Goal: Find contact information: Find contact information

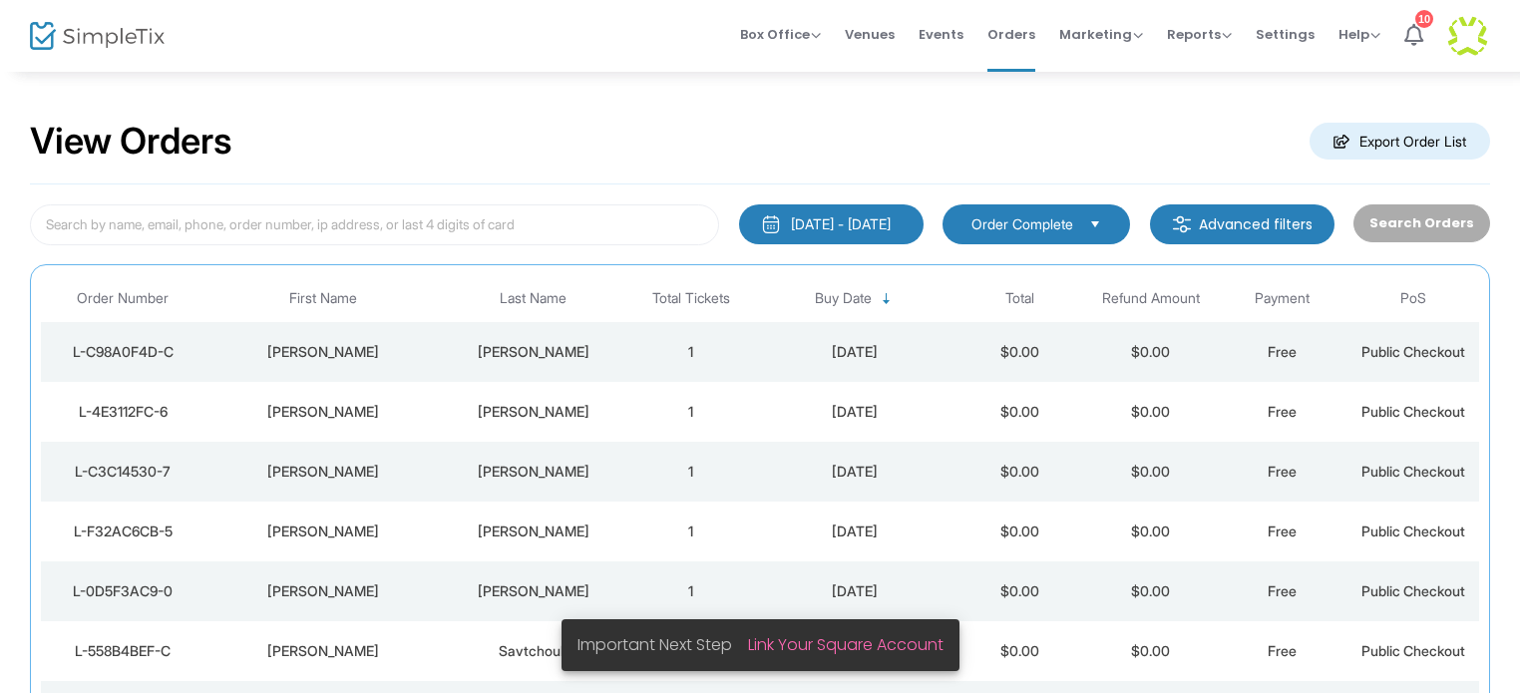
click at [529, 350] on div "[PERSON_NAME]" at bounding box center [534, 352] width 174 height 20
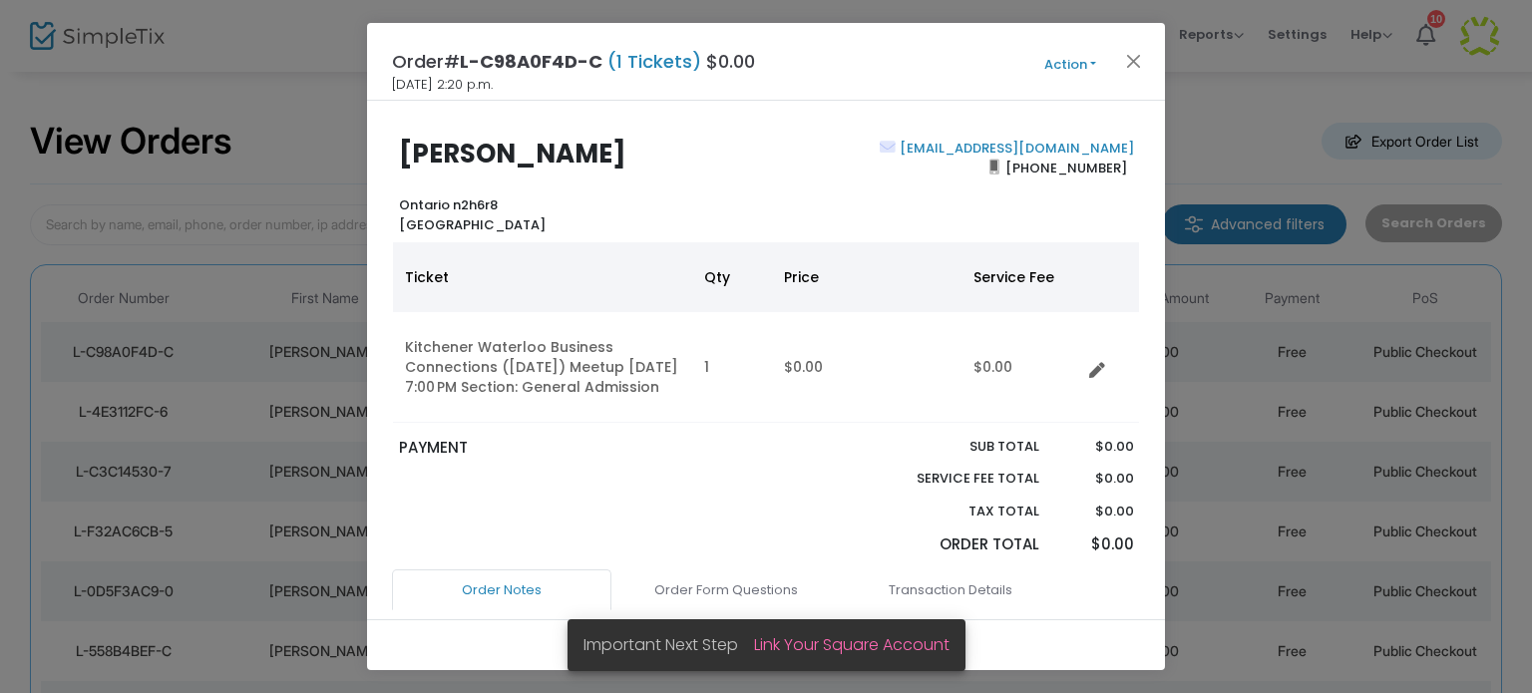
drag, startPoint x: 1126, startPoint y: 143, endPoint x: 965, endPoint y: 137, distance: 161.7
click at [914, 146] on div "[EMAIL_ADDRESS][DOMAIN_NAME] [PHONE_NUMBER]" at bounding box center [954, 187] width 377 height 96
copy link "[EMAIL_ADDRESS][DOMAIN_NAME]"
click at [1131, 59] on button "Close" at bounding box center [1134, 61] width 26 height 26
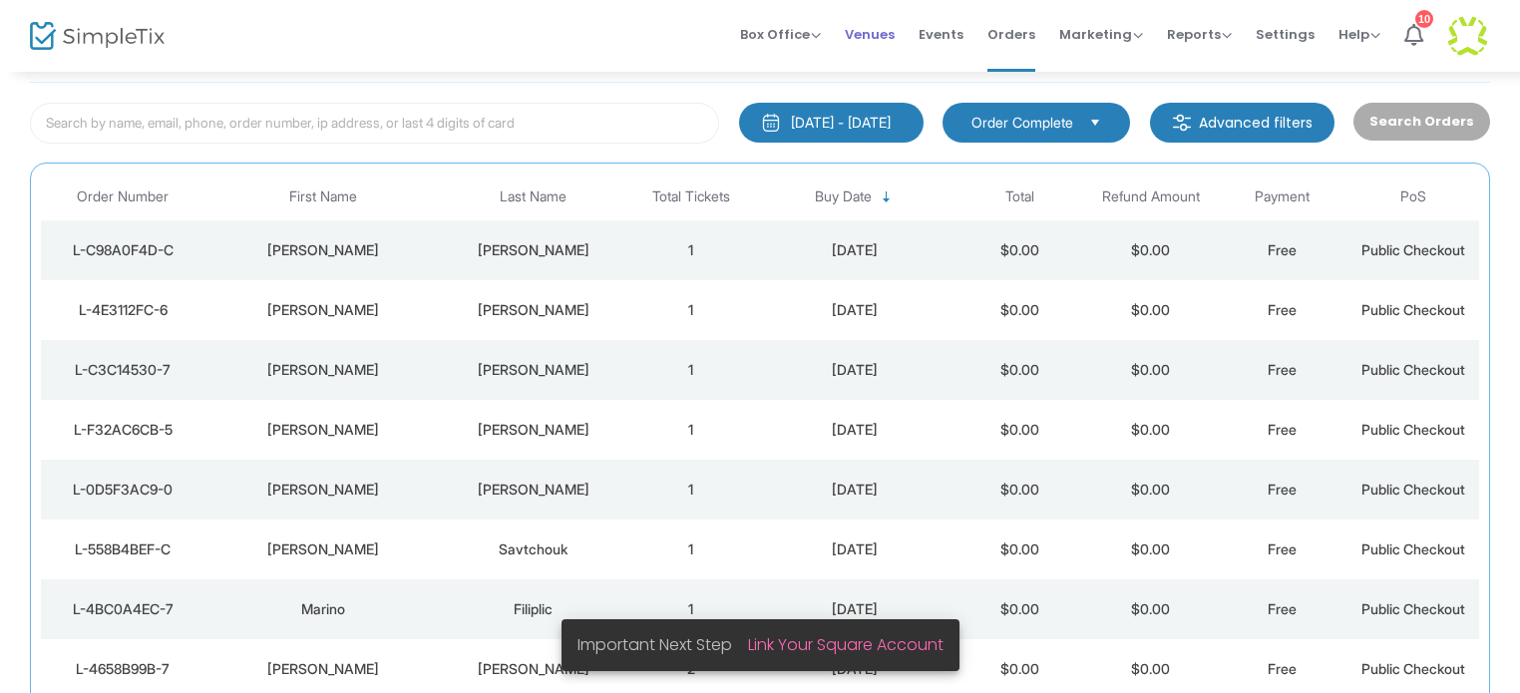
scroll to position [106, 0]
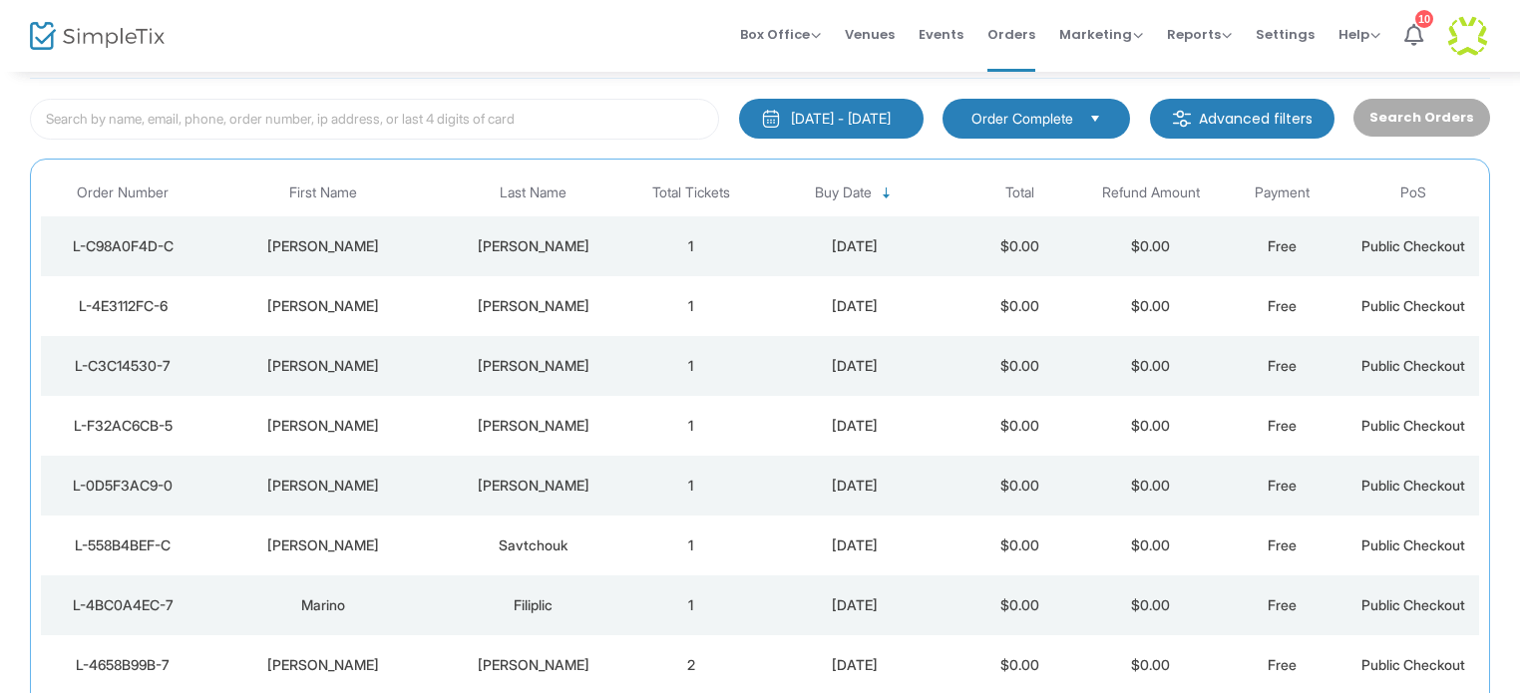
click at [531, 303] on div "[PERSON_NAME]" at bounding box center [534, 306] width 174 height 20
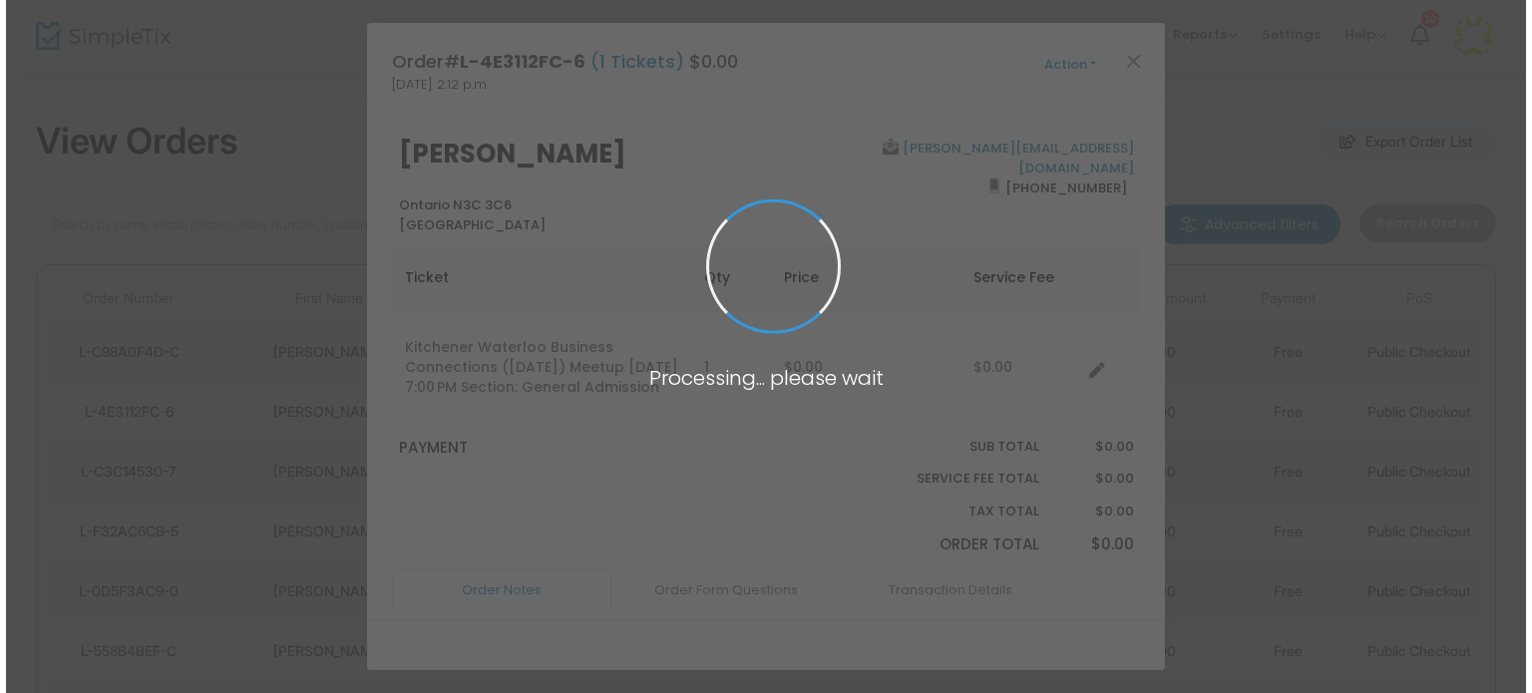
scroll to position [0, 0]
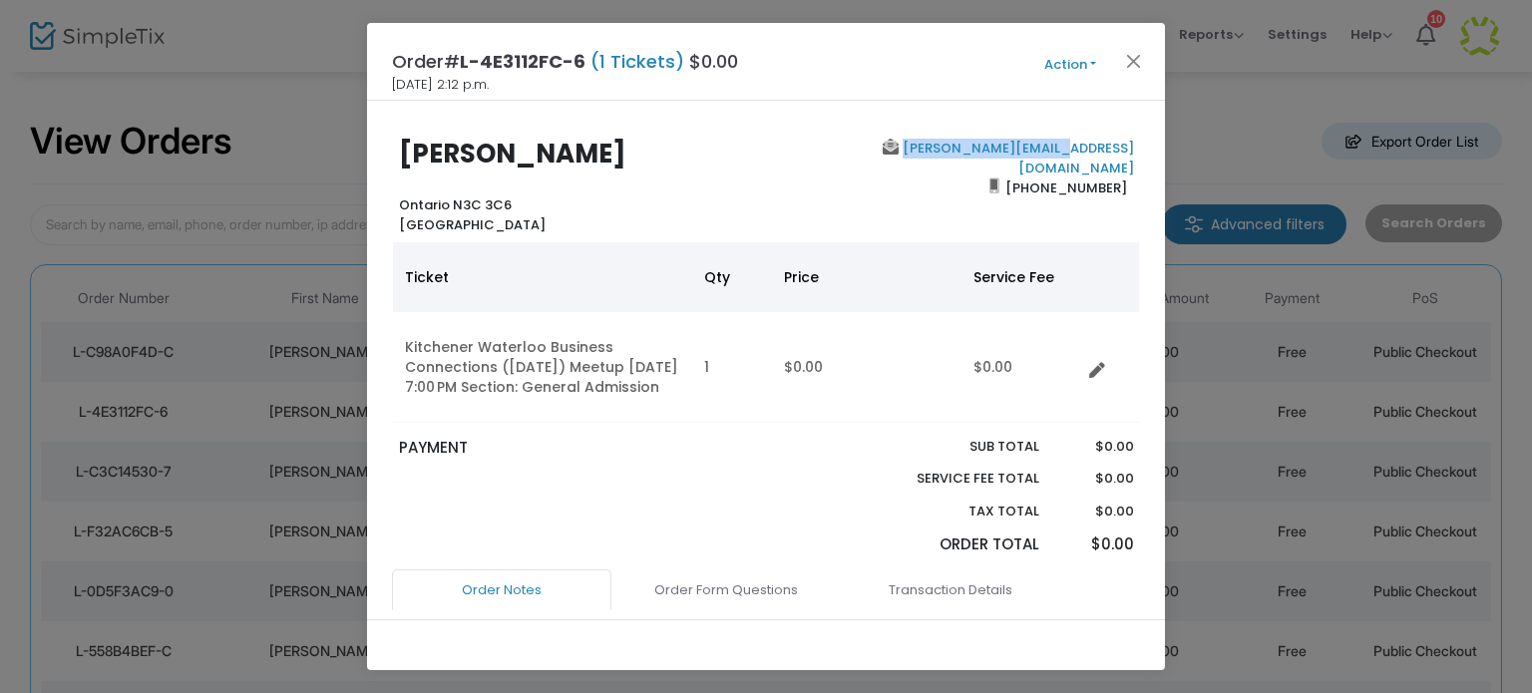
drag, startPoint x: 1130, startPoint y: 147, endPoint x: 979, endPoint y: 141, distance: 151.8
click at [979, 141] on div "[PERSON_NAME][EMAIL_ADDRESS][DOMAIN_NAME] [PHONE_NUMBER]" at bounding box center [954, 187] width 377 height 96
copy link "[PERSON_NAME][EMAIL_ADDRESS][DOMAIN_NAME]"
click at [1136, 61] on button "Close" at bounding box center [1134, 61] width 26 height 26
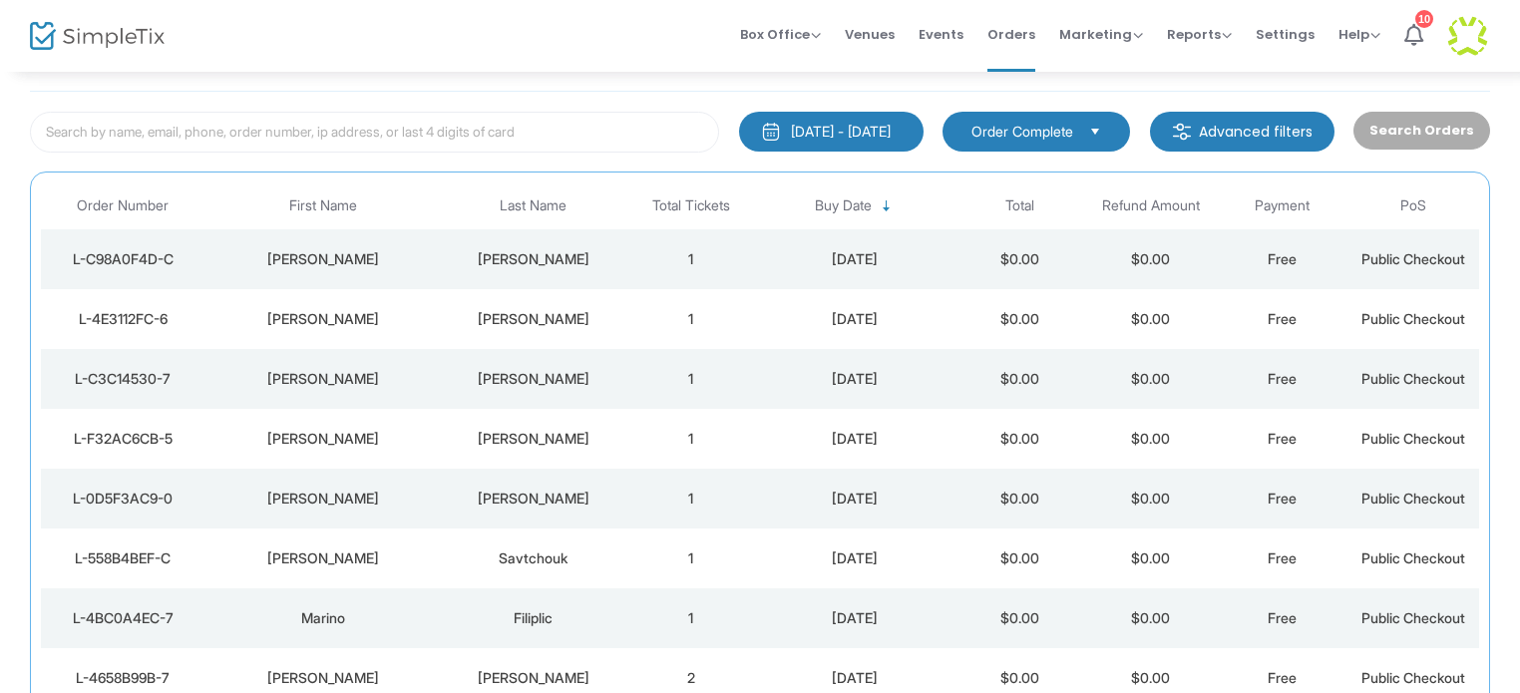
scroll to position [106, 0]
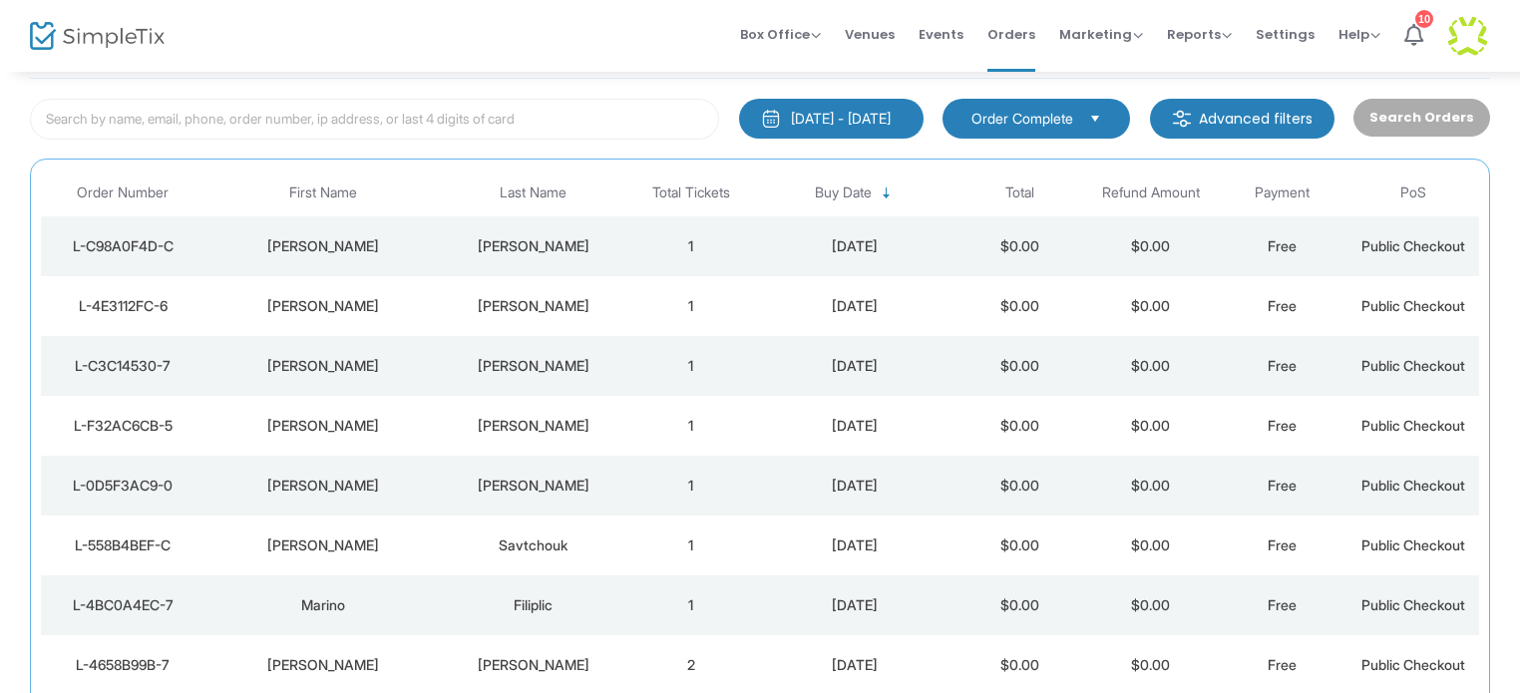
click at [537, 361] on div "[PERSON_NAME]" at bounding box center [534, 366] width 174 height 20
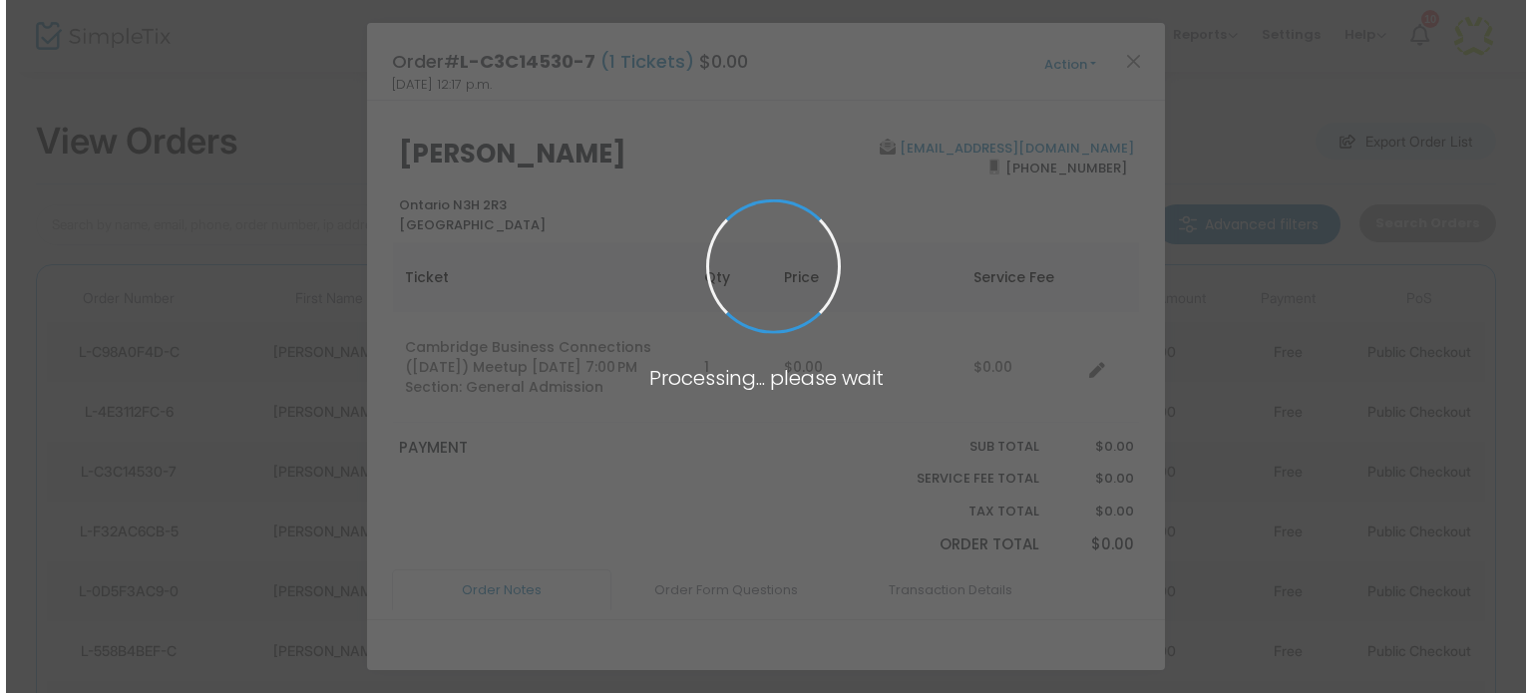
scroll to position [0, 0]
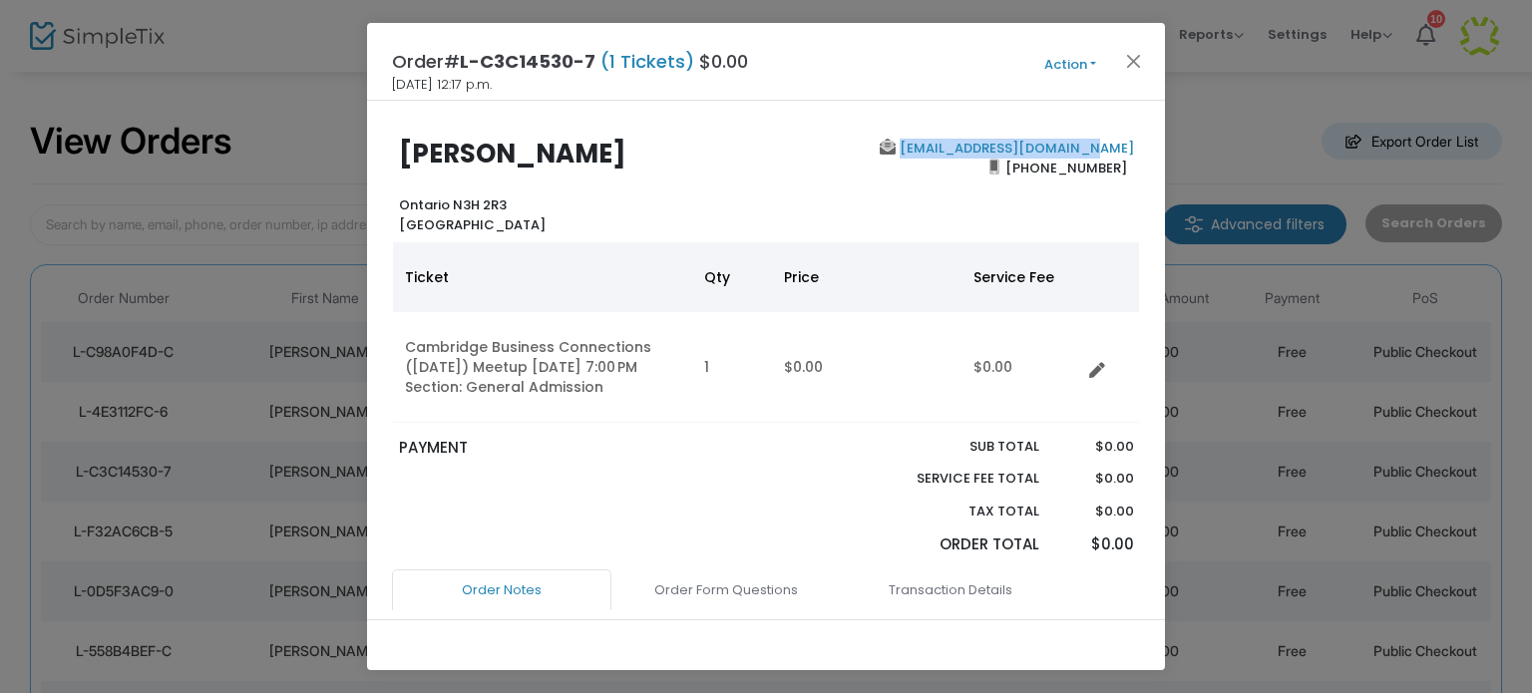
drag, startPoint x: 1136, startPoint y: 147, endPoint x: 941, endPoint y: 149, distance: 195.6
click at [941, 149] on div "[PERSON_NAME] Ontario N3H 2R3 Canada [EMAIL_ADDRESS][DOMAIN_NAME] [PHONE_NUMBER]" at bounding box center [766, 187] width 768 height 96
click at [1129, 66] on button "Close" at bounding box center [1134, 61] width 26 height 26
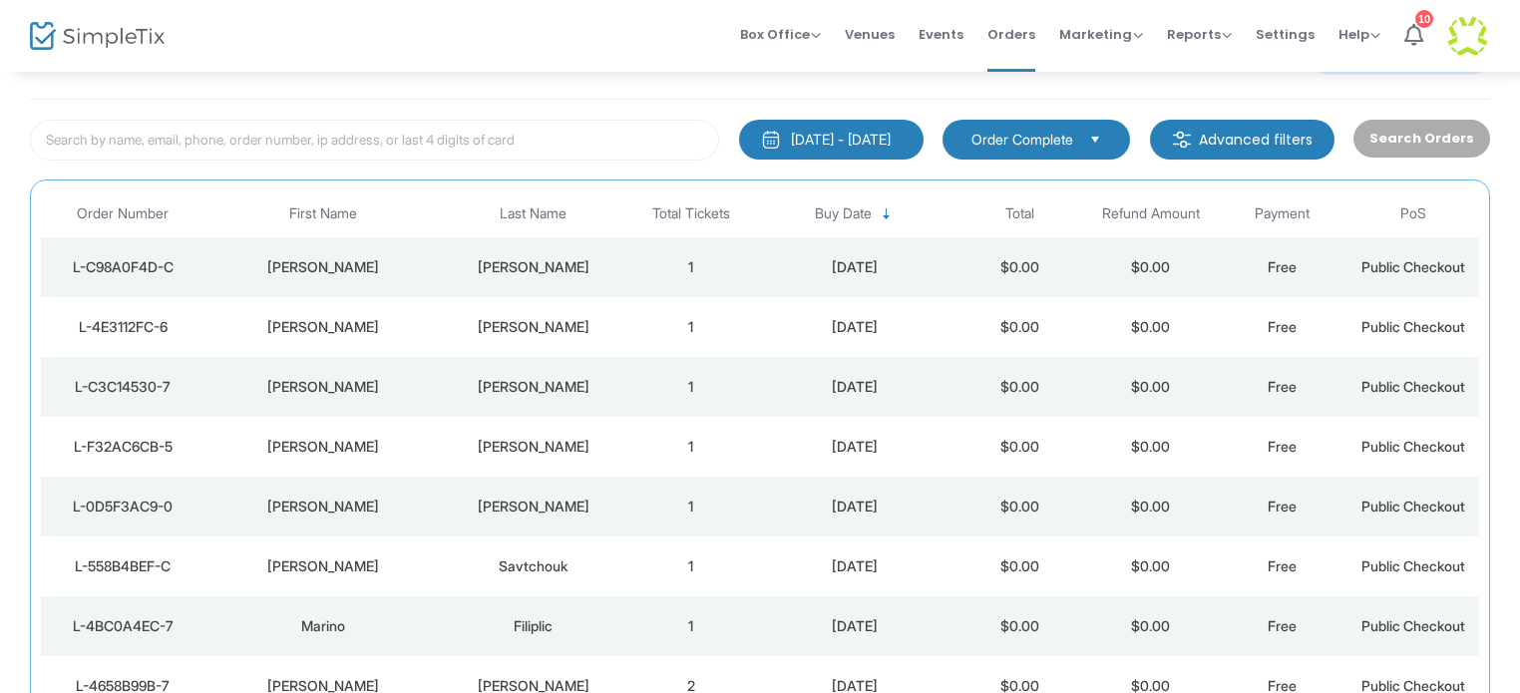
scroll to position [106, 0]
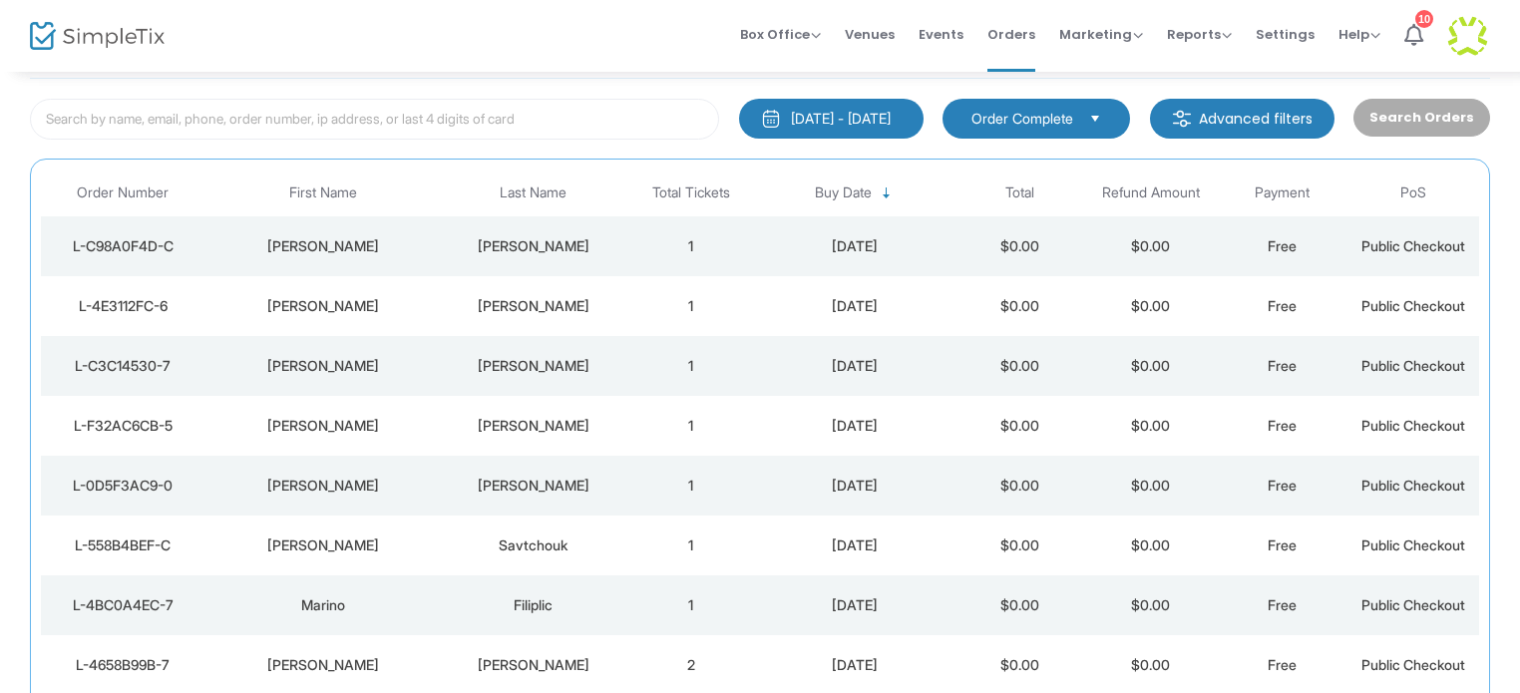
click at [531, 425] on div "[PERSON_NAME]" at bounding box center [534, 426] width 174 height 20
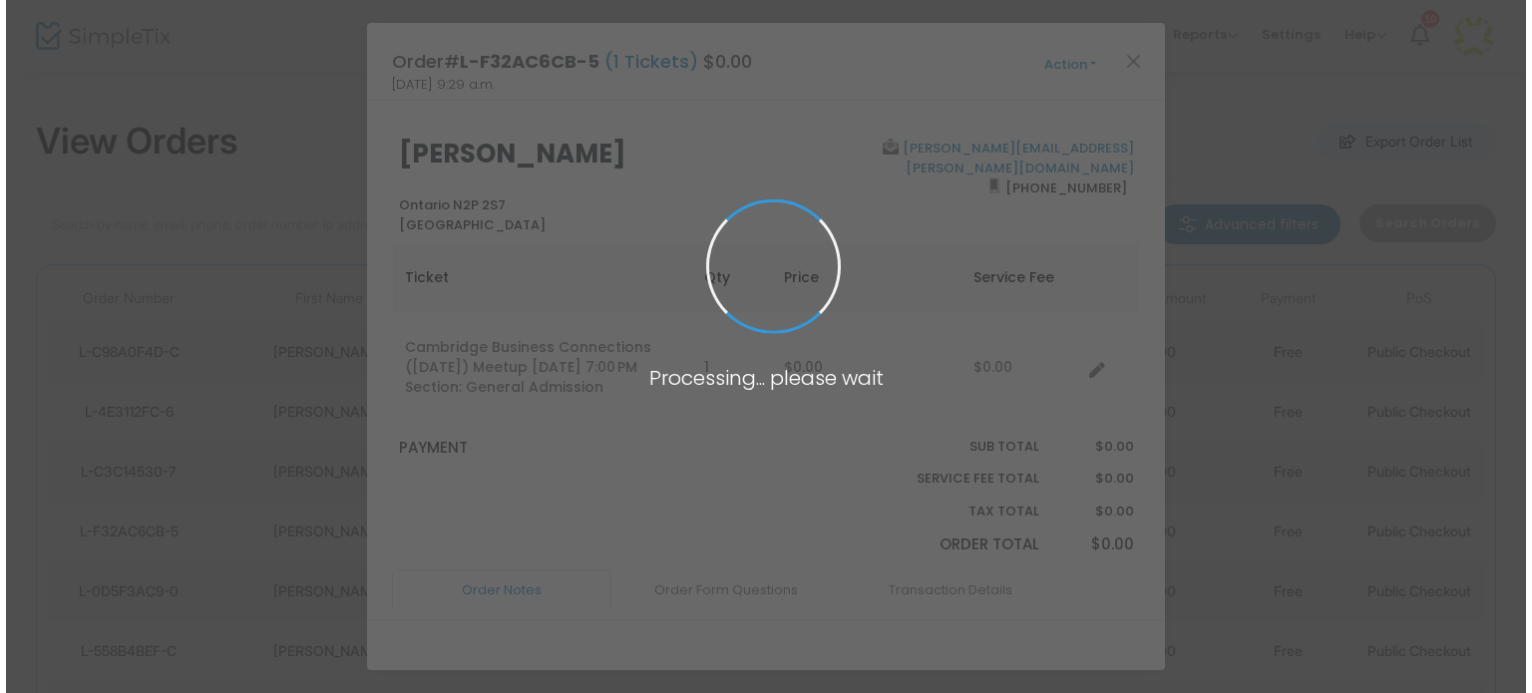
scroll to position [0, 0]
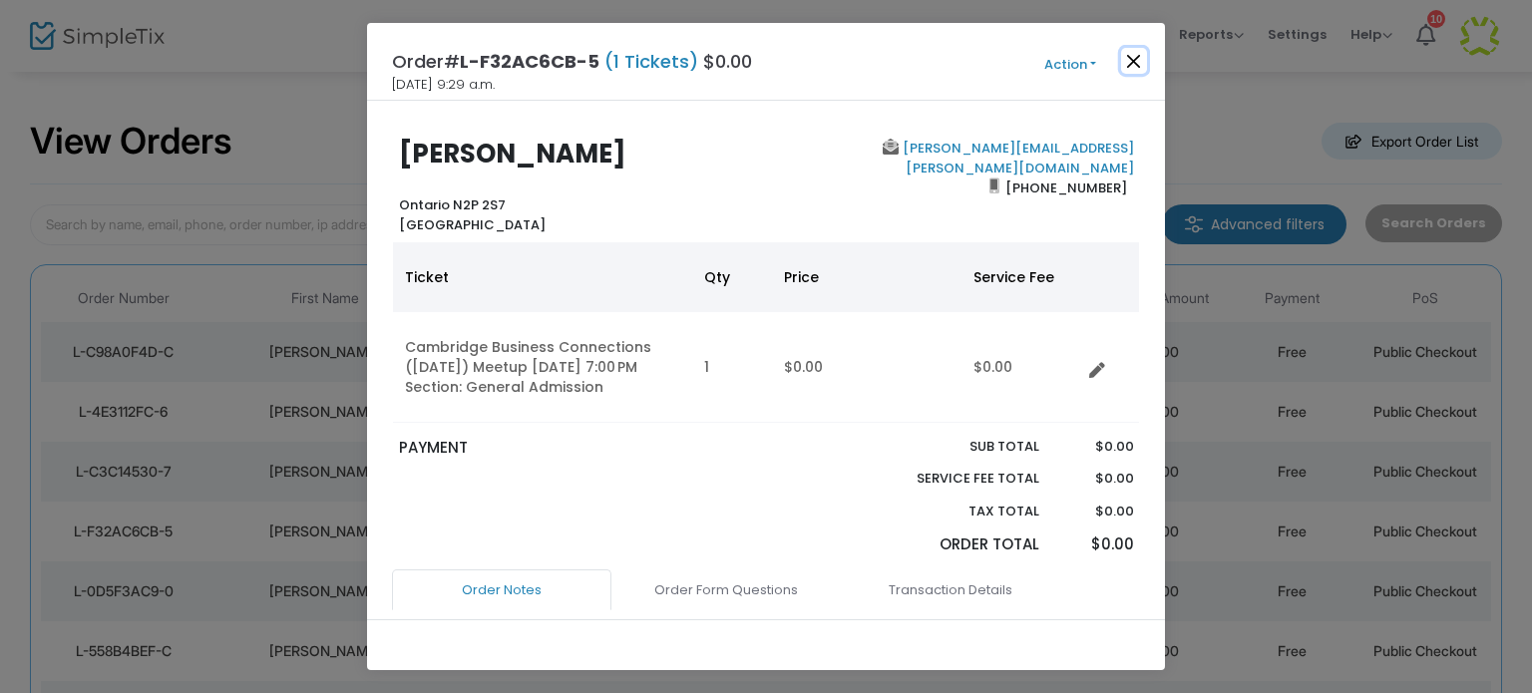
click at [1131, 58] on button "Close" at bounding box center [1134, 61] width 26 height 26
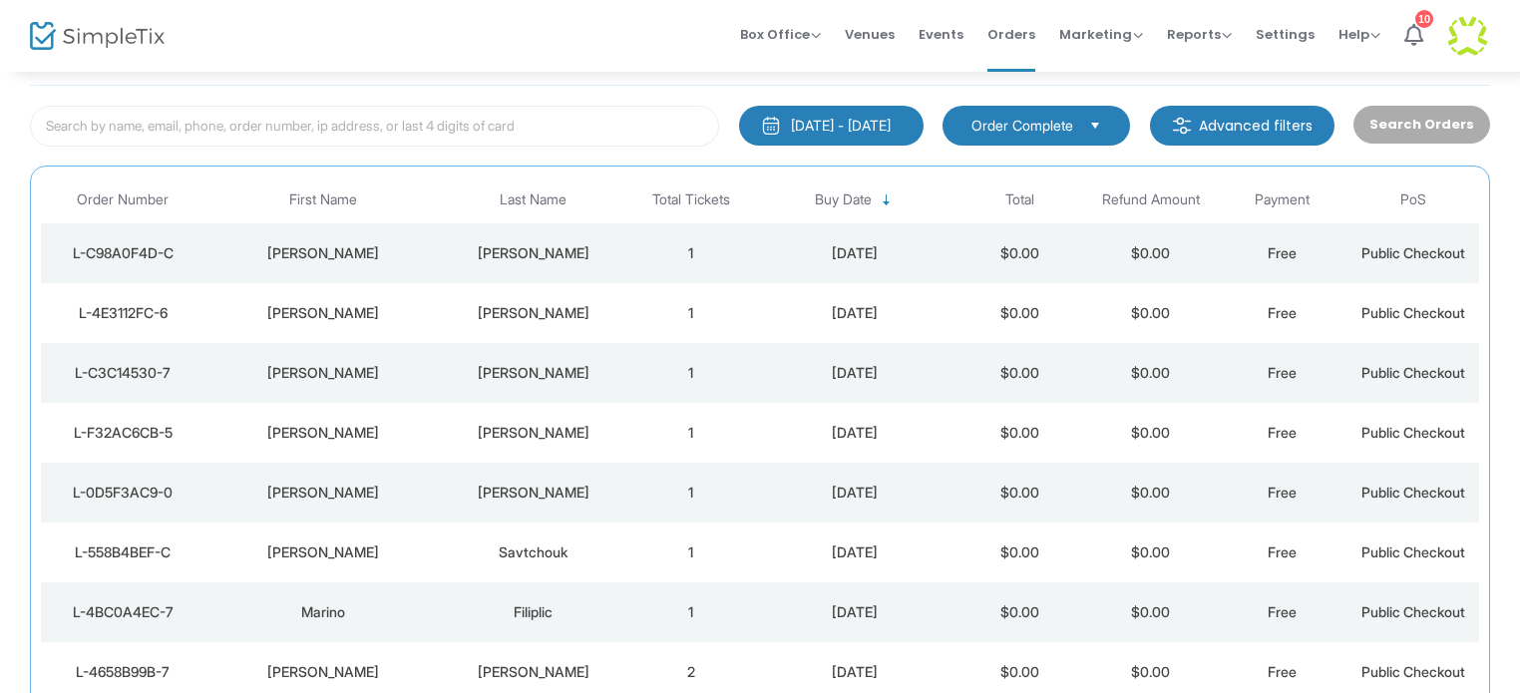
scroll to position [106, 0]
